Goal: Check status: Check status

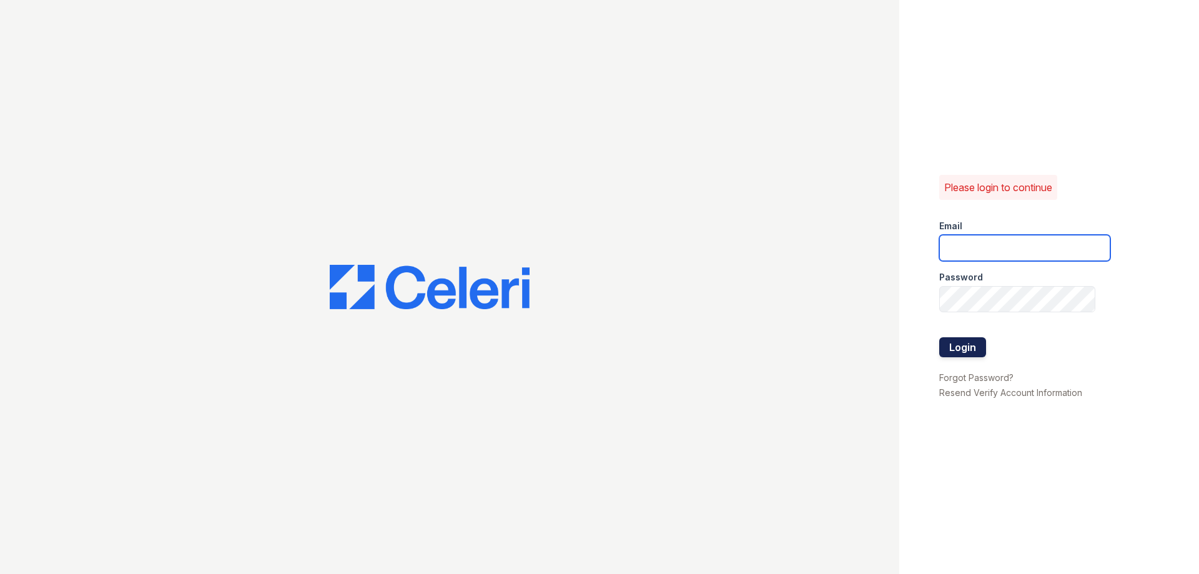
type input "[EMAIL_ADDRESS][DOMAIN_NAME]"
click at [952, 347] on button "Login" at bounding box center [962, 347] width 47 height 20
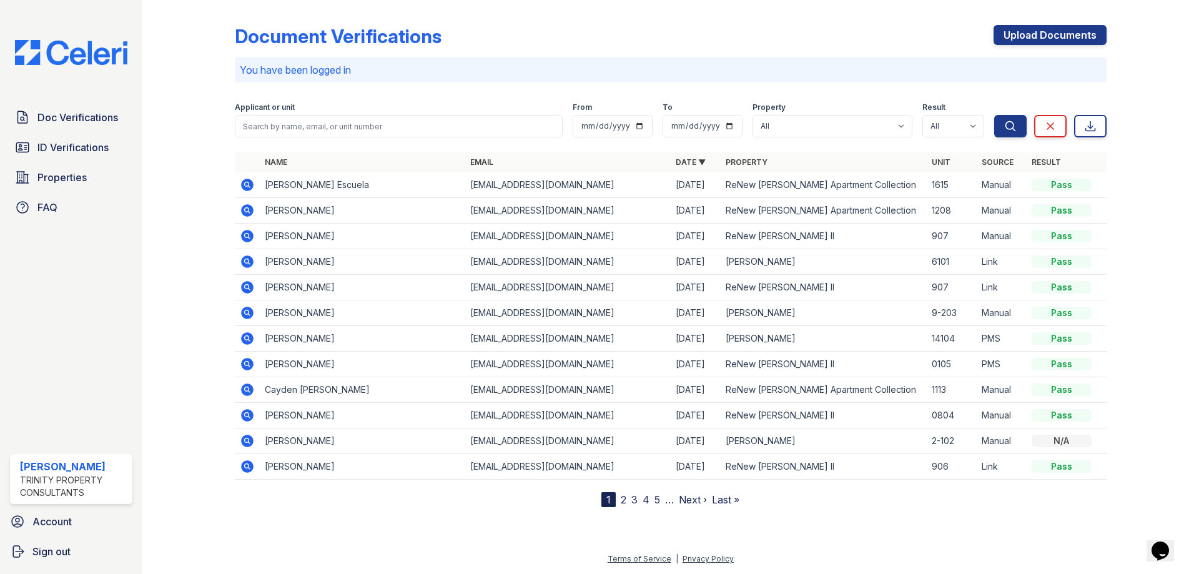
click at [249, 211] on icon at bounding box center [247, 210] width 15 height 15
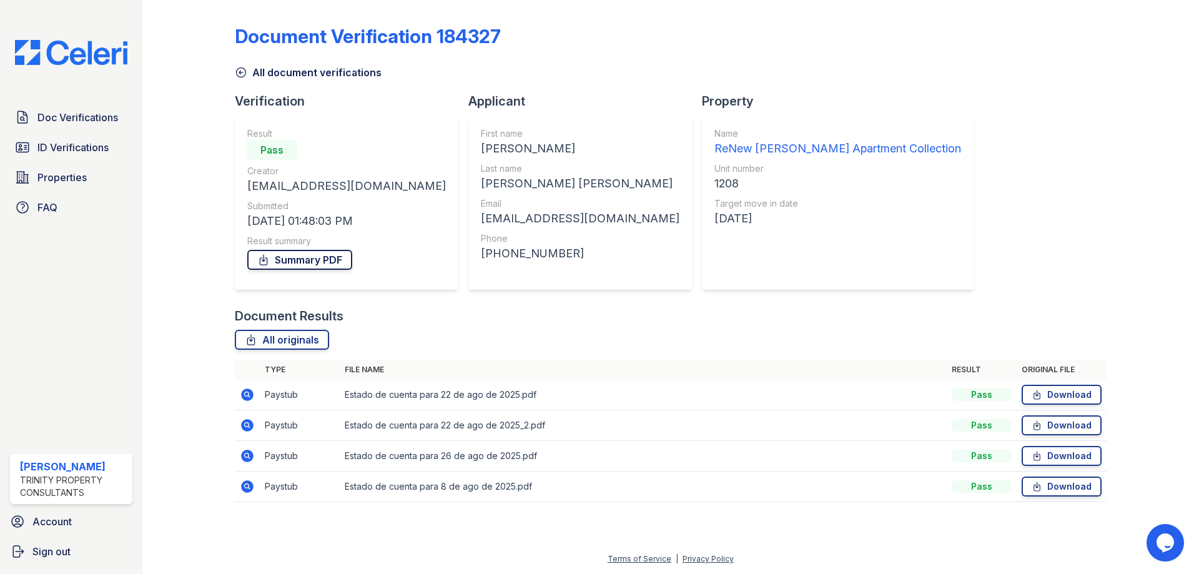
click at [302, 263] on link "Summary PDF" at bounding box center [299, 260] width 105 height 20
click at [281, 345] on link "All originals" at bounding box center [282, 340] width 94 height 20
click at [986, 126] on div "Document Verification 184327 All document verifications Verification Result Pas…" at bounding box center [671, 259] width 872 height 509
click at [92, 144] on span "ID Verifications" at bounding box center [72, 147] width 71 height 15
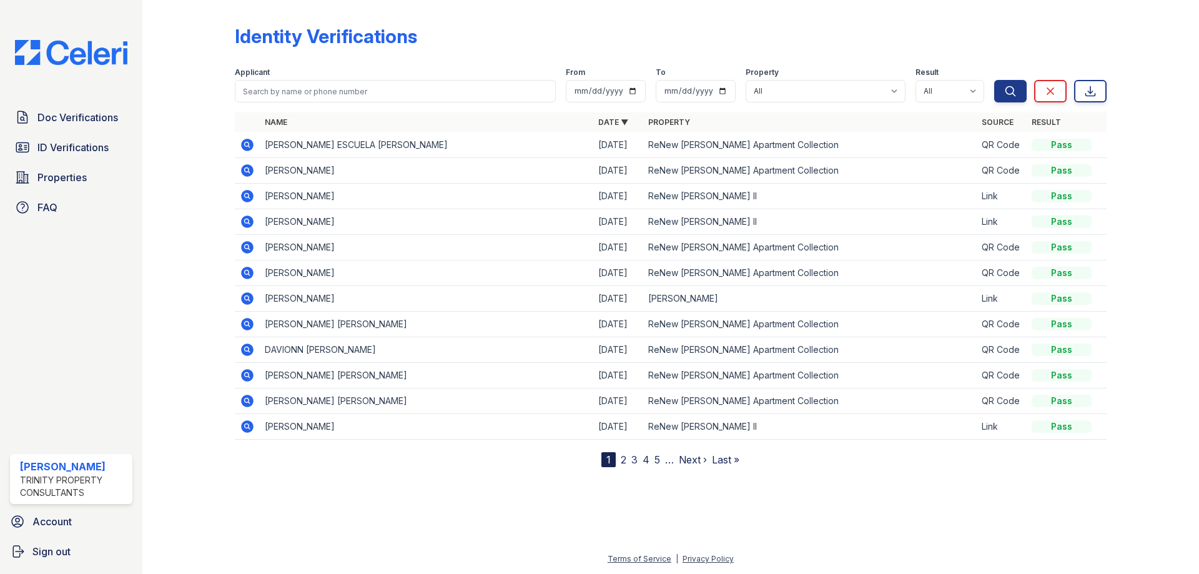
click at [248, 167] on icon at bounding box center [247, 170] width 12 height 12
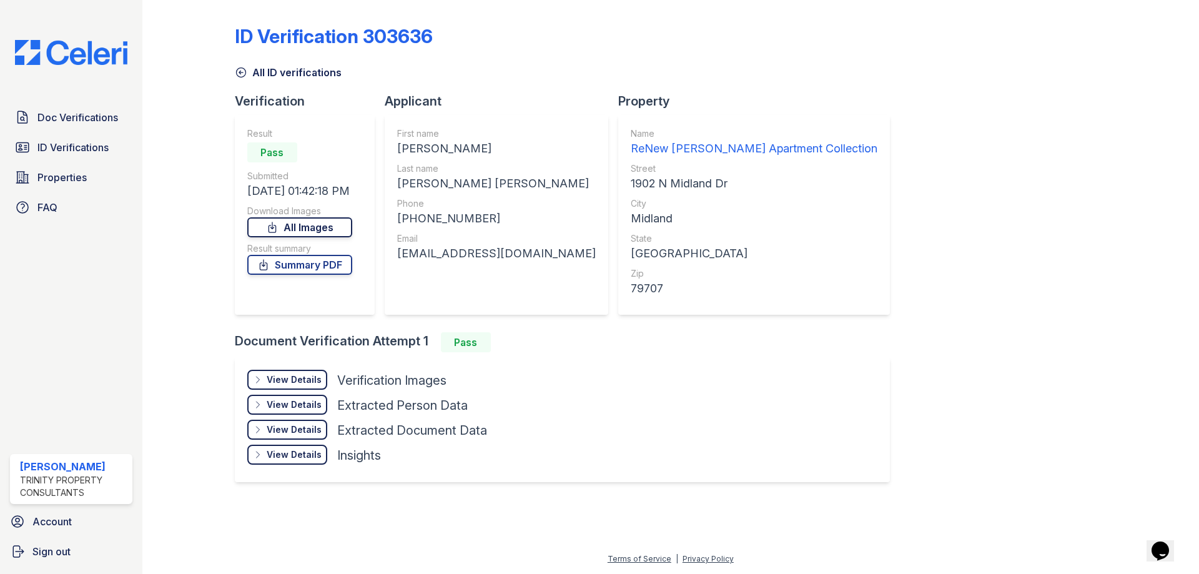
click at [317, 228] on link "All Images" at bounding box center [299, 227] width 105 height 20
click at [299, 268] on link "Summary PDF" at bounding box center [299, 265] width 105 height 20
click at [315, 267] on link "Summary PDF" at bounding box center [299, 265] width 105 height 20
